Goal: Task Accomplishment & Management: Use online tool/utility

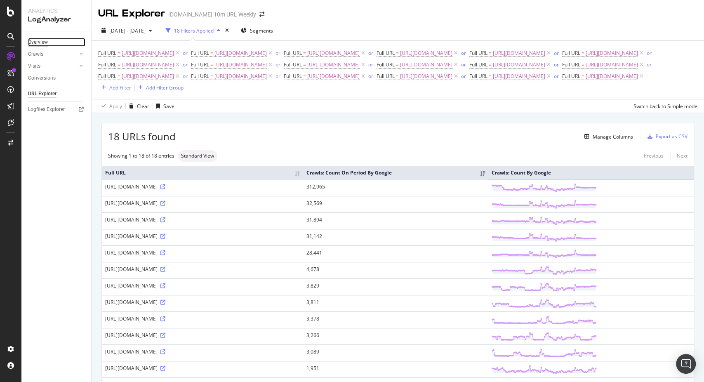
click at [48, 41] on div "Overview" at bounding box center [38, 42] width 20 height 9
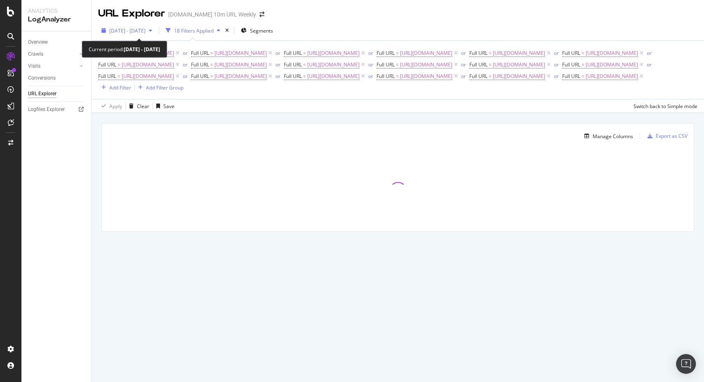
click at [132, 30] on span "[DATE] - [DATE]" at bounding box center [127, 30] width 36 height 7
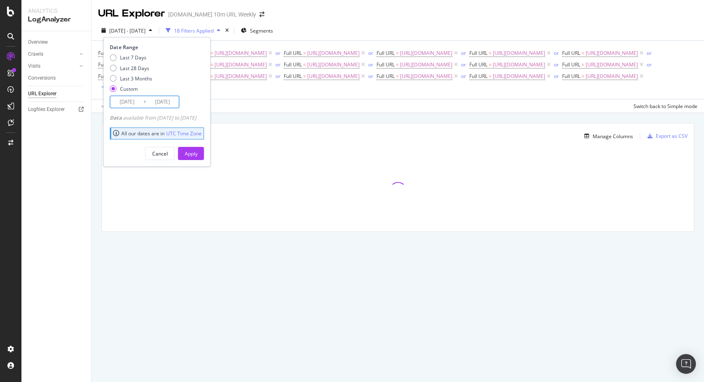
click at [141, 104] on input "[DATE]" at bounding box center [126, 102] width 33 height 12
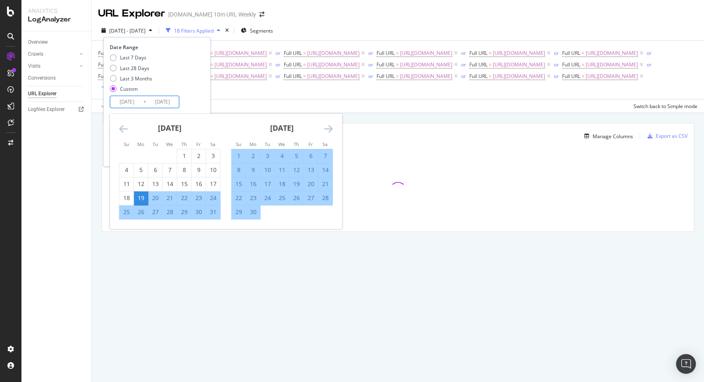
click at [325, 127] on icon "Move forward to switch to the next month." at bounding box center [328, 129] width 9 height 10
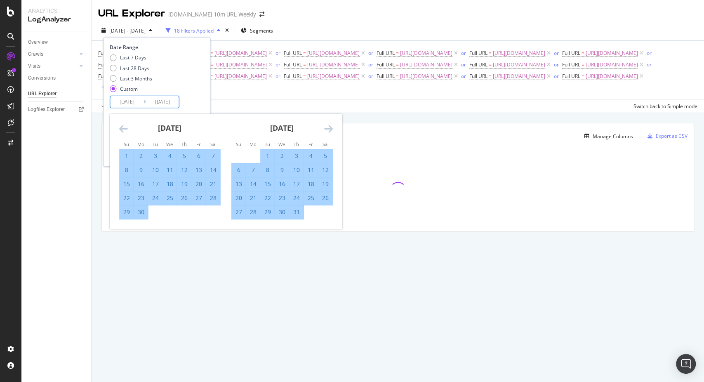
click at [325, 127] on icon "Move forward to switch to the next month." at bounding box center [328, 129] width 9 height 10
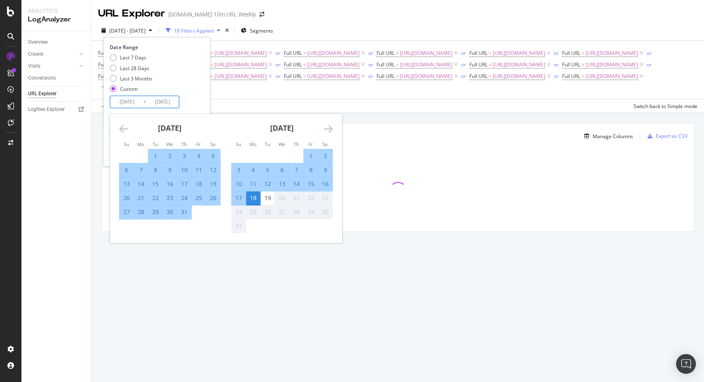
click at [325, 127] on icon "Move forward to switch to the next month." at bounding box center [328, 129] width 9 height 10
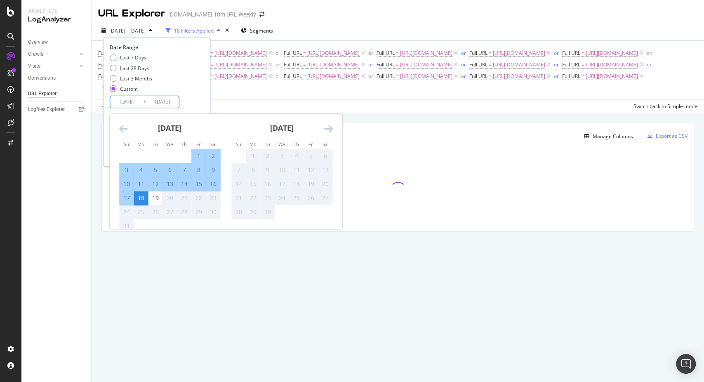
click at [120, 127] on icon "Move backward to switch to the previous month." at bounding box center [123, 129] width 9 height 10
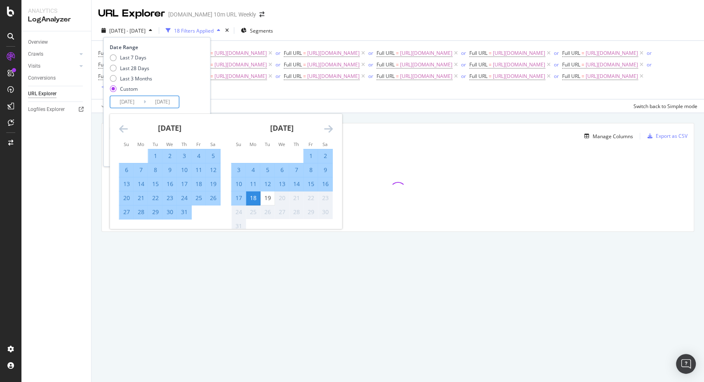
click at [157, 149] on div "1" at bounding box center [155, 156] width 14 height 14
type input "[DATE]"
click at [265, 192] on div "19" at bounding box center [267, 198] width 14 height 14
type input "[DATE]"
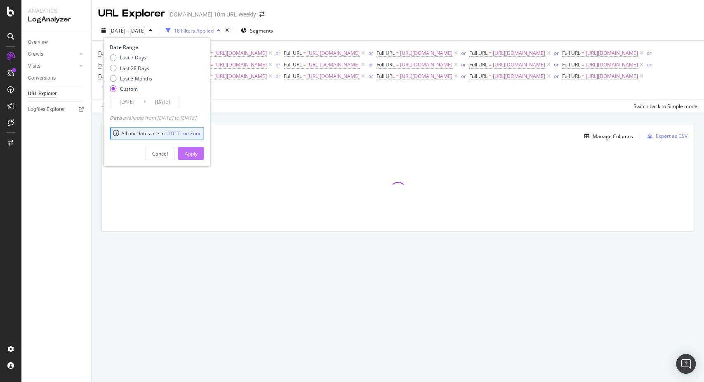
click at [197, 148] on div "Apply" at bounding box center [190, 153] width 13 height 12
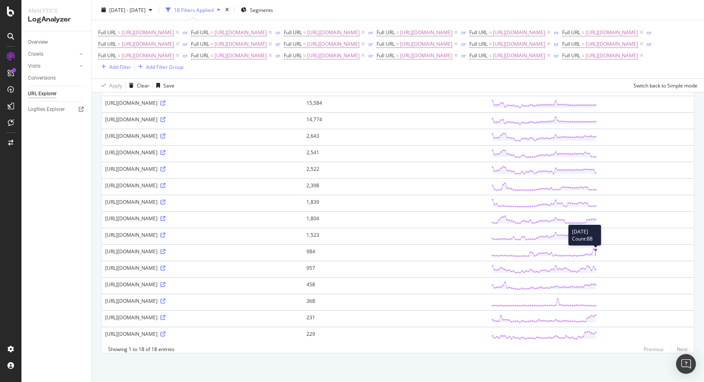
scroll to position [48, 0]
